Goal: Task Accomplishment & Management: Manage account settings

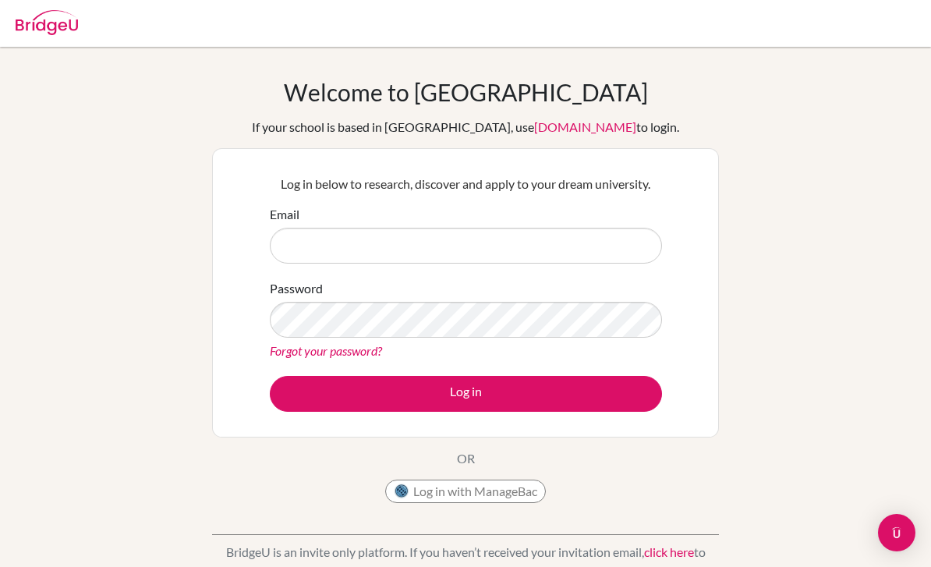
click at [589, 203] on div "Log in below to research, discover and apply to your dream university. Email Pa…" at bounding box center [466, 293] width 412 height 257
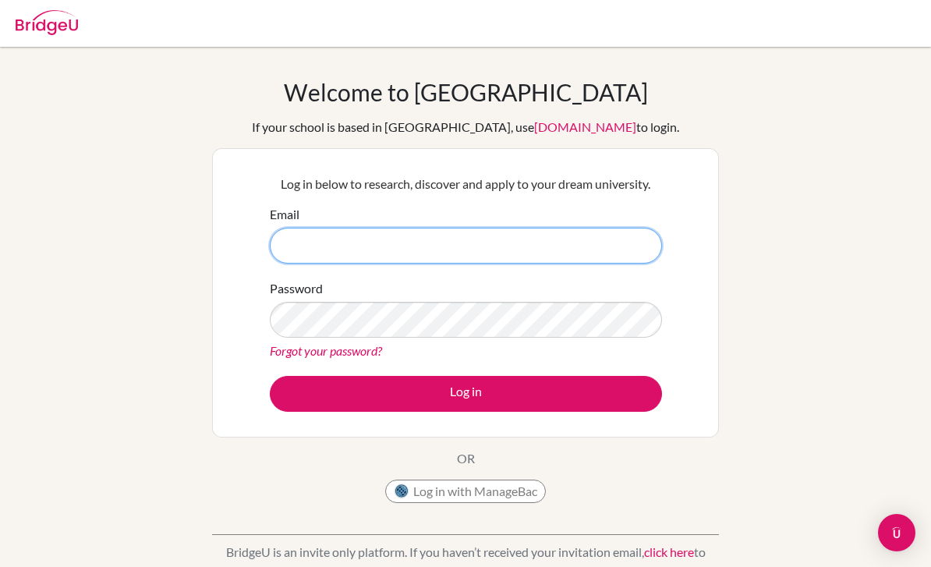
click at [580, 235] on input "Email" at bounding box center [466, 246] width 392 height 36
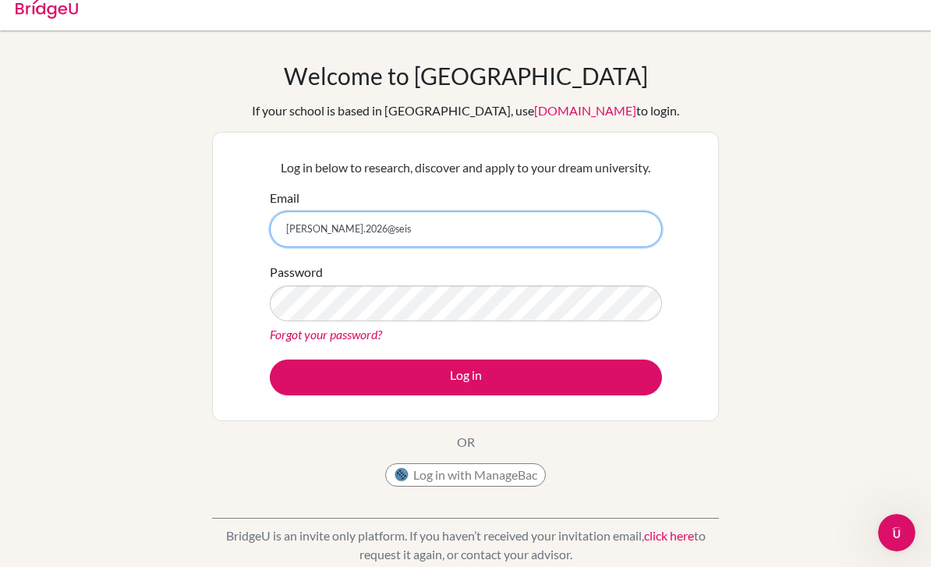
scroll to position [16, 0]
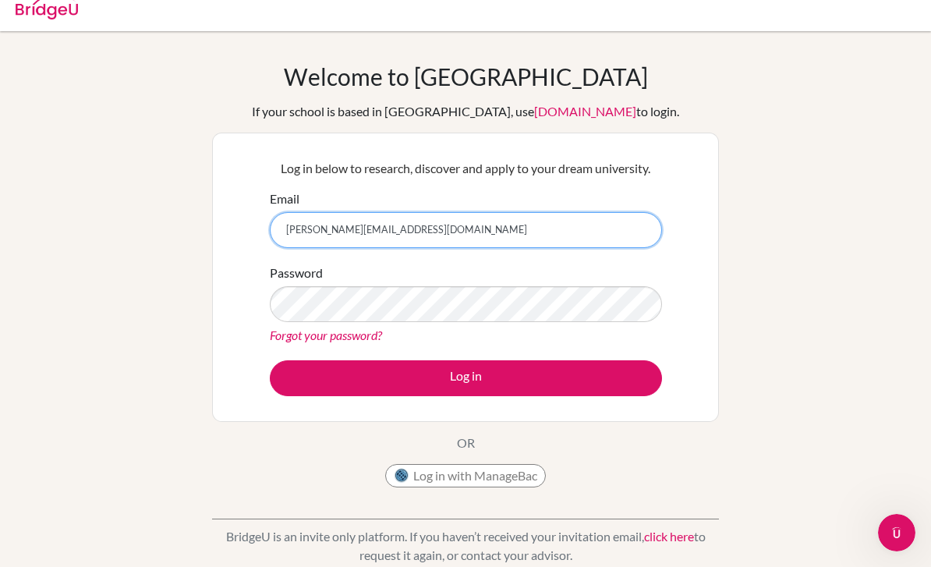
type input "r.bendeck.2026@seishn.com"
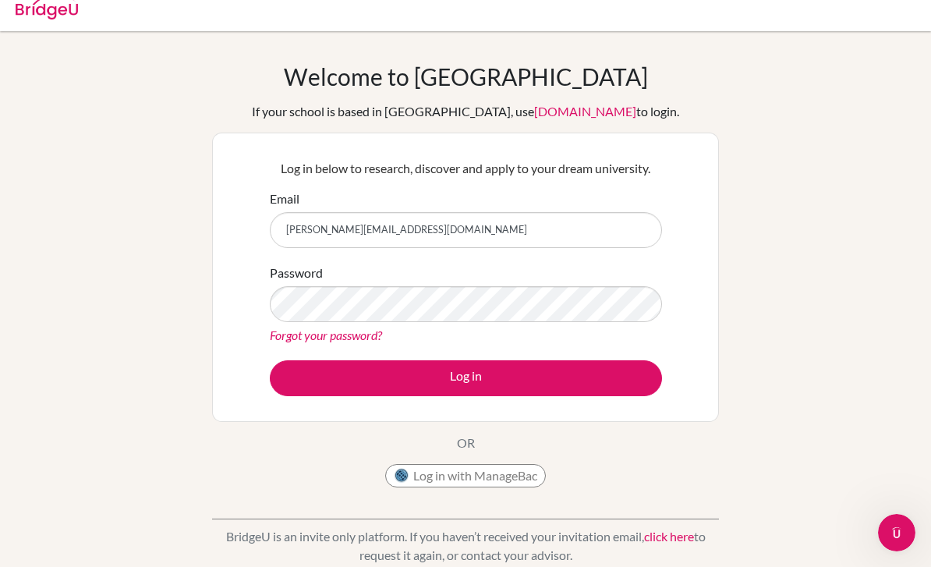
click at [335, 332] on link "Forgot your password?" at bounding box center [326, 335] width 112 height 15
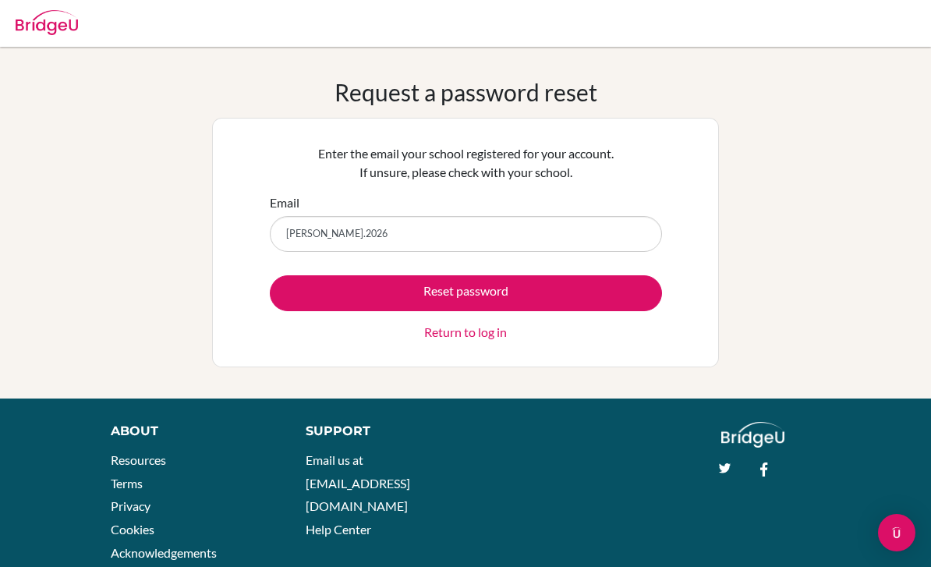
click at [444, 248] on input "[PERSON_NAME].2026" at bounding box center [466, 234] width 392 height 36
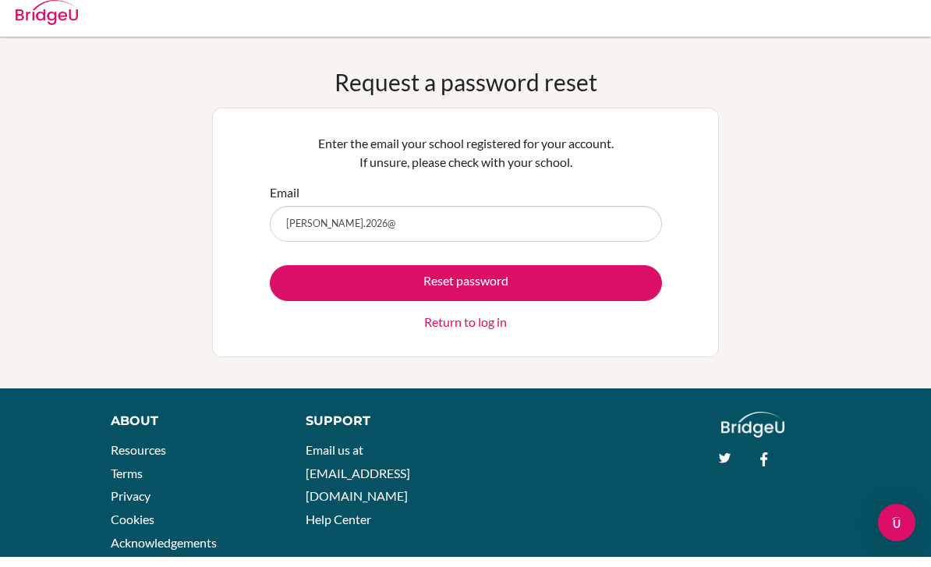
click at [794, 171] on div "Request a password reset Enter the email your school registered for your accoun…" at bounding box center [465, 222] width 931 height 289
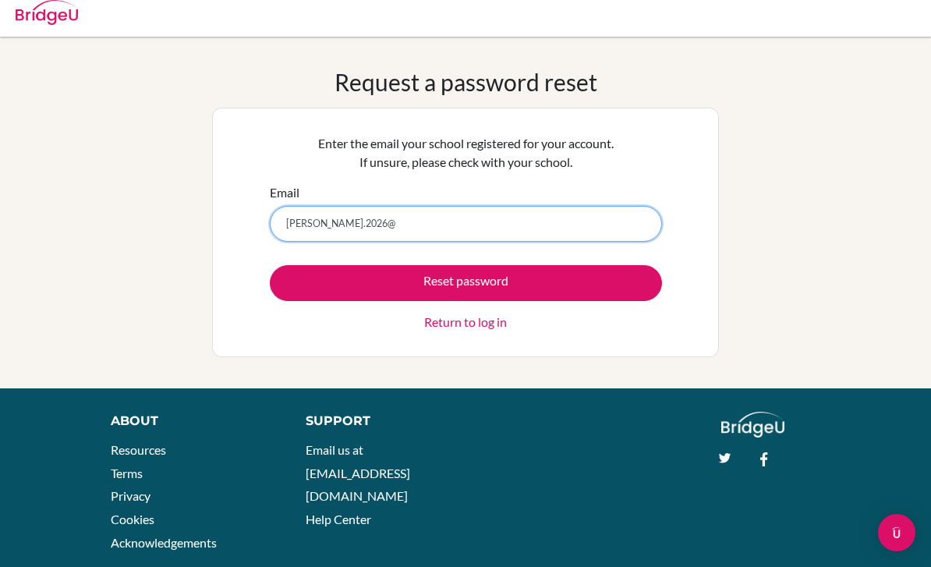
click at [589, 211] on input "[PERSON_NAME].2026@" at bounding box center [466, 224] width 392 height 36
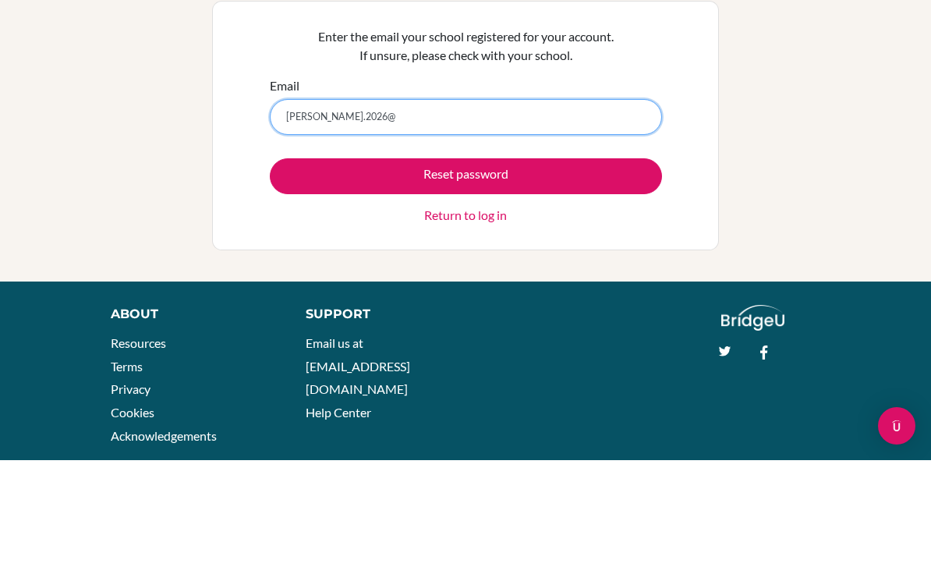
click at [563, 206] on input "[PERSON_NAME].2026@" at bounding box center [466, 224] width 392 height 36
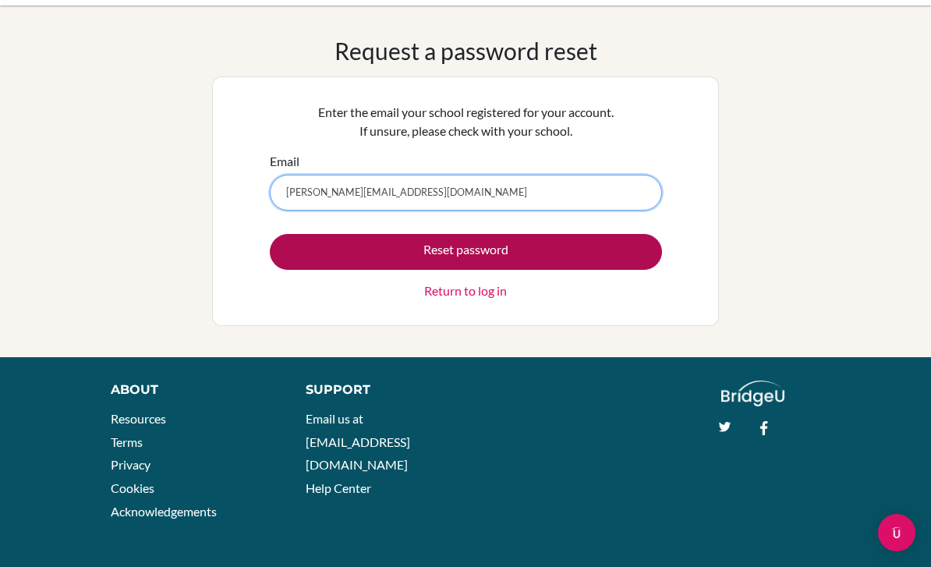
type input "[PERSON_NAME][EMAIL_ADDRESS][DOMAIN_NAME]"
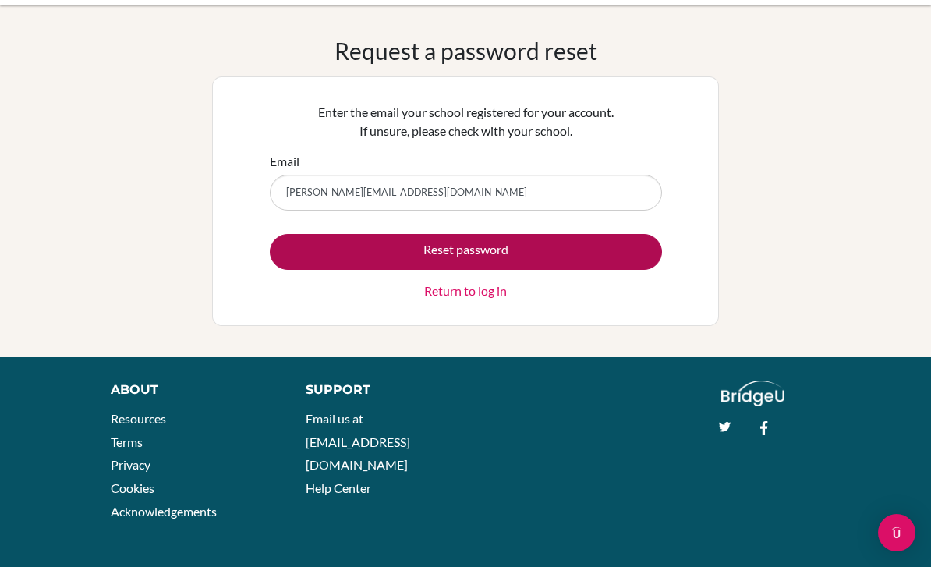
click at [548, 246] on button "Reset password" at bounding box center [466, 252] width 392 height 36
